Goal: Task Accomplishment & Management: Use online tool/utility

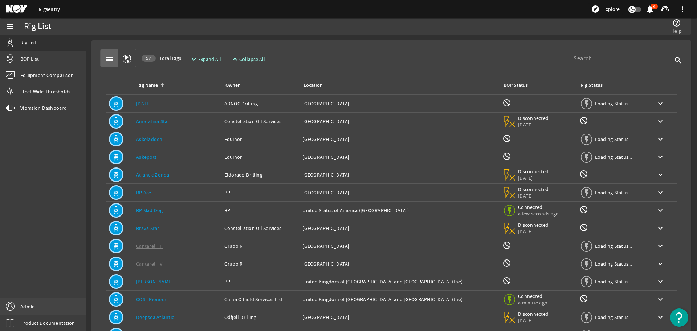
click at [74, 308] on link "Admin" at bounding box center [43, 306] width 86 height 16
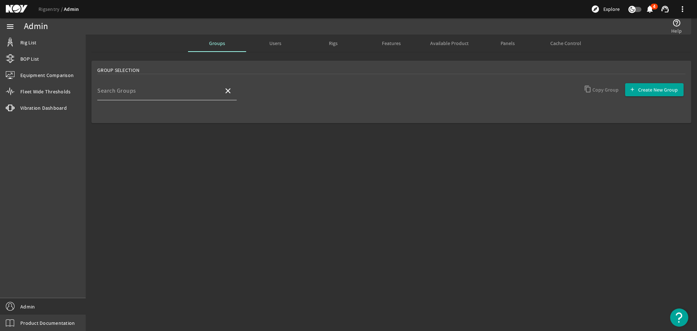
click at [177, 94] on input "Search Groups" at bounding box center [157, 93] width 120 height 9
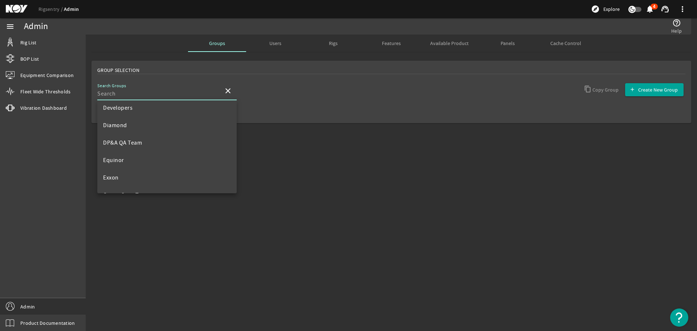
scroll to position [181, 0]
click at [143, 110] on mat-option "Developers" at bounding box center [166, 104] width 139 height 17
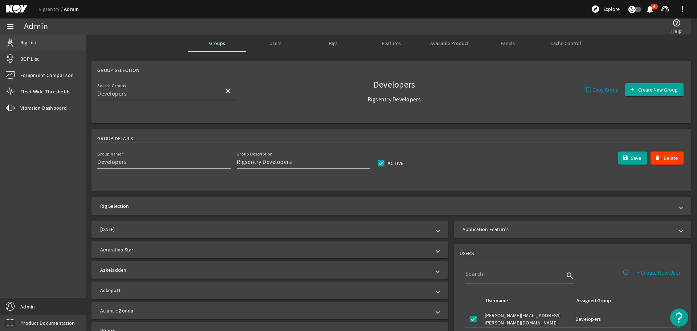
click at [59, 48] on link "Rig List" at bounding box center [43, 42] width 86 height 16
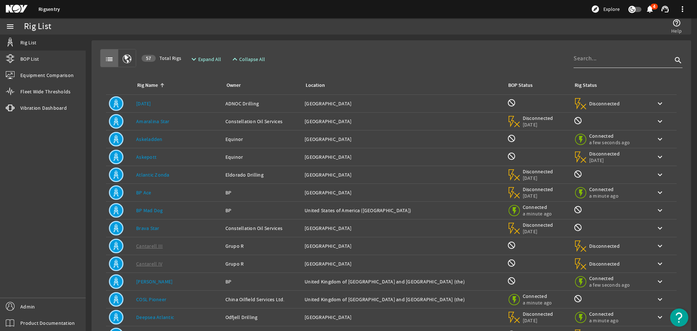
click at [600, 63] on div at bounding box center [622, 58] width 99 height 19
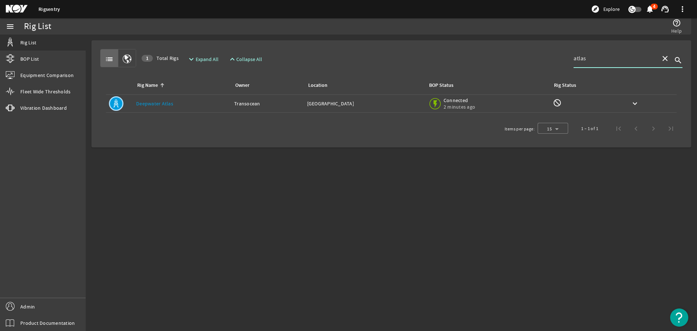
type input "atlas"
click at [317, 108] on td "Location: United States of America" at bounding box center [364, 104] width 121 height 18
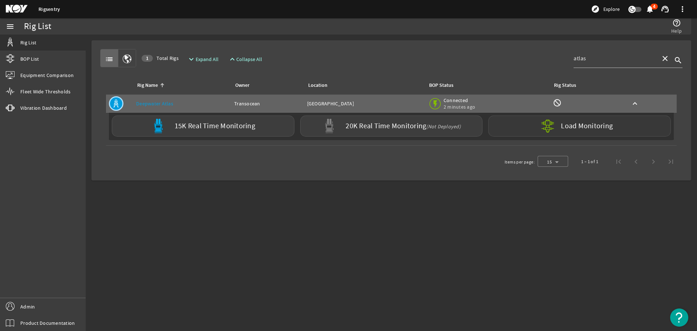
click at [568, 116] on div "Load Monitoring" at bounding box center [579, 125] width 183 height 21
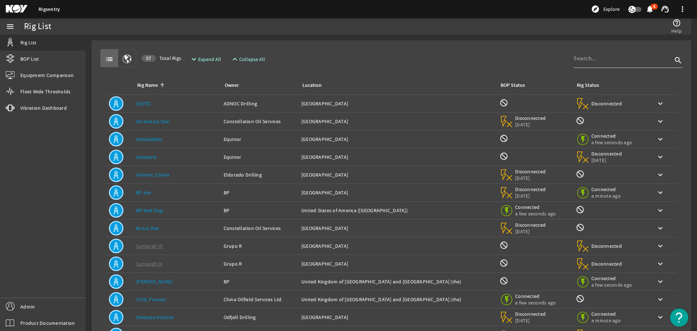
click at [595, 64] on div at bounding box center [622, 58] width 99 height 19
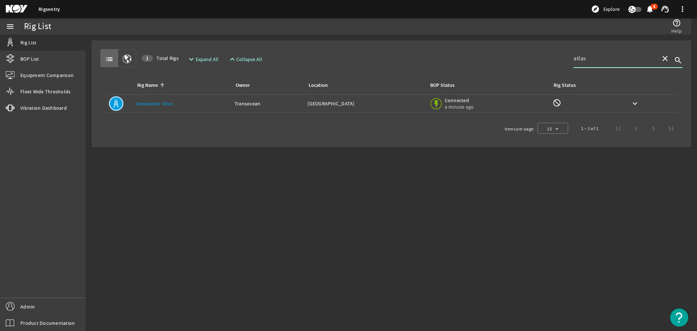
type input "atlas"
click at [624, 106] on td "Expand keyboard_arrow_down" at bounding box center [649, 104] width 53 height 18
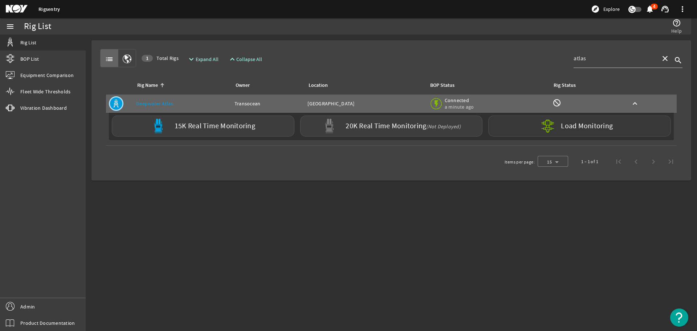
click at [570, 124] on label "Load Monitoring" at bounding box center [587, 125] width 52 height 7
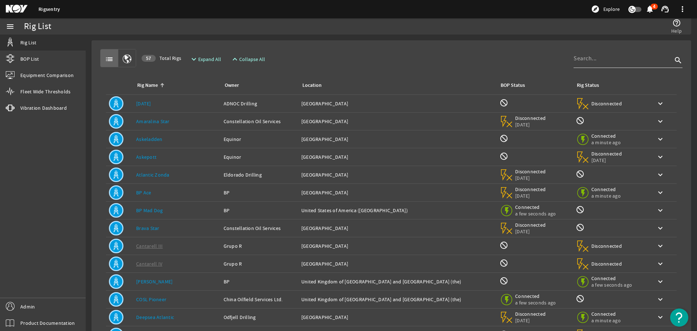
click at [599, 56] on input at bounding box center [622, 58] width 99 height 9
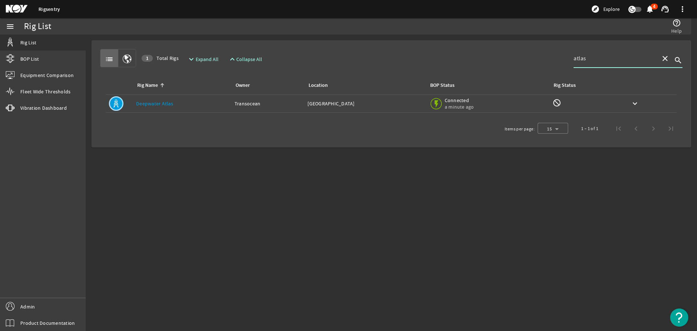
type input "atlas"
click at [607, 105] on div "Rig Status: not_interested" at bounding box center [586, 103] width 68 height 11
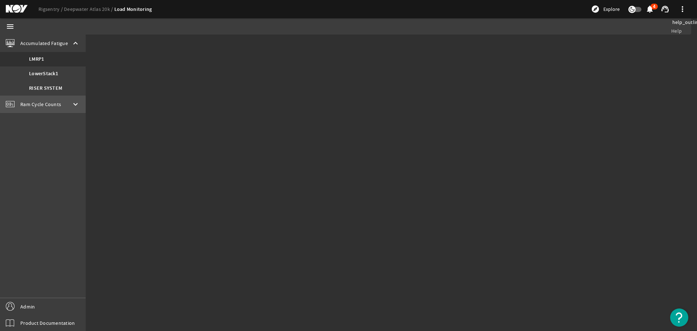
click at [45, 101] on span "Ram Cycle Counts" at bounding box center [40, 104] width 41 height 7
click at [57, 44] on span "Accumulated Fatigue" at bounding box center [44, 43] width 48 height 7
